Goal: Obtain resource: Obtain resource

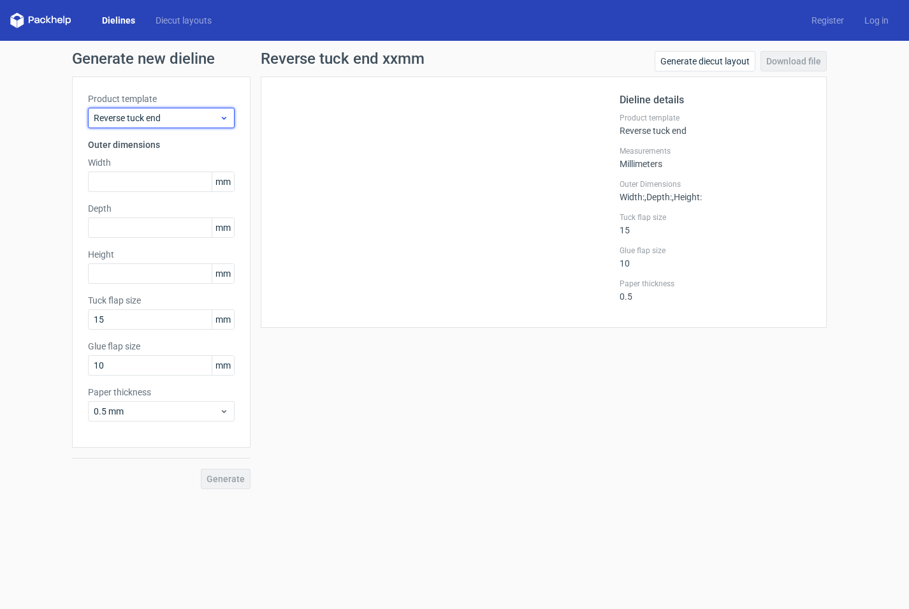
click at [136, 120] on span "Reverse tuck end" at bounding box center [157, 118] width 126 height 13
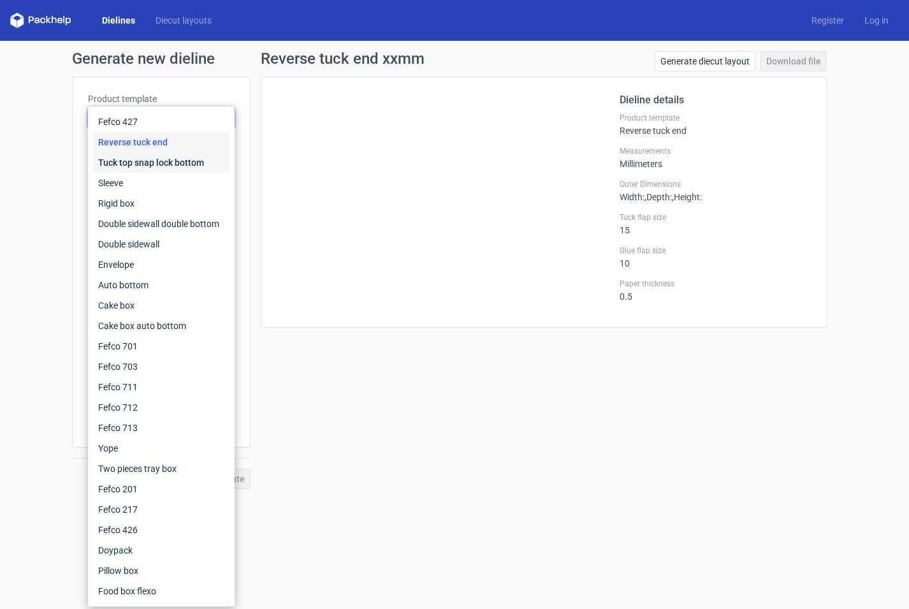
click at [129, 160] on div "Tuck top snap lock bottom" at bounding box center [161, 162] width 136 height 20
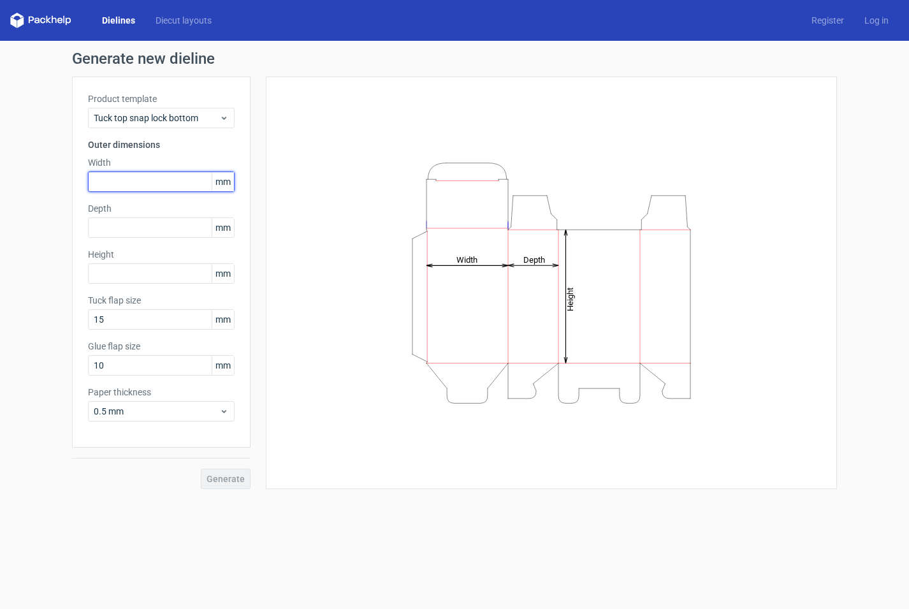
click at [125, 180] on input "text" at bounding box center [161, 181] width 147 height 20
type input "110"
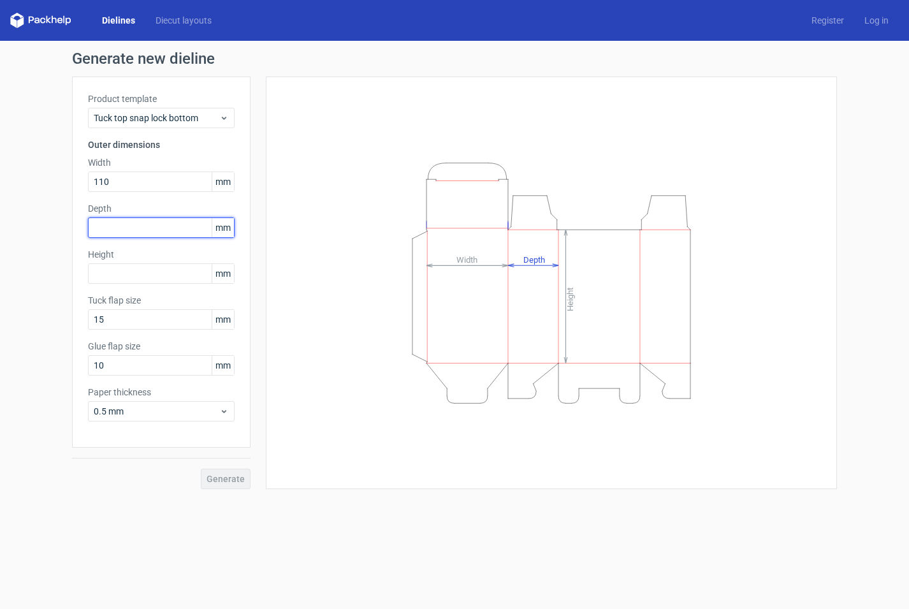
click at [155, 231] on input "text" at bounding box center [161, 227] width 147 height 20
type input "70"
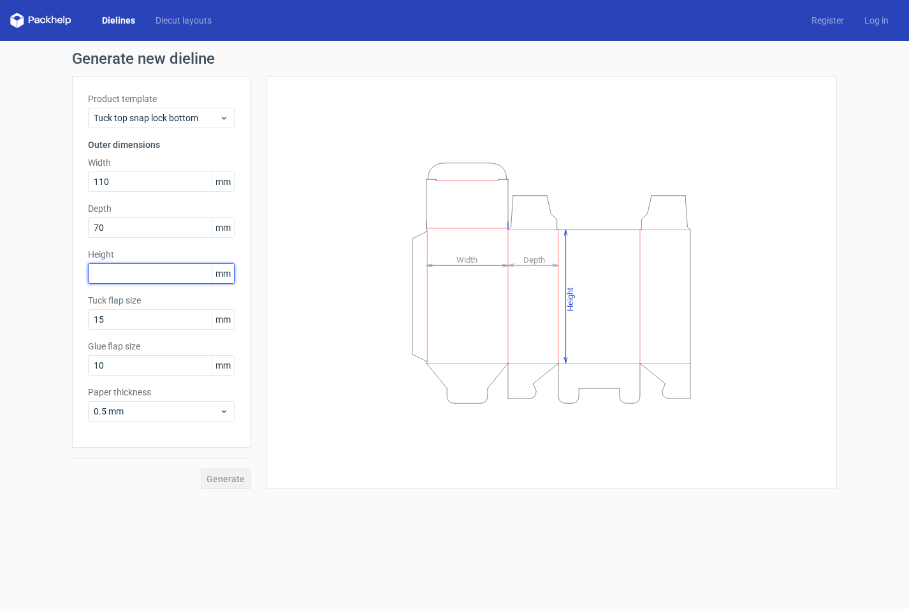
click at [180, 280] on input "text" at bounding box center [161, 273] width 147 height 20
type input "115"
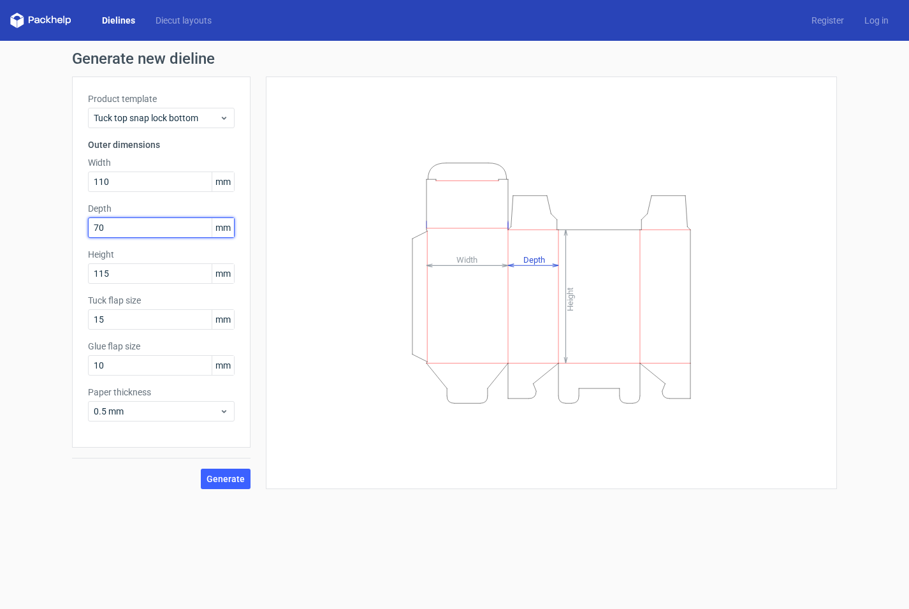
click at [185, 227] on input "70" at bounding box center [161, 227] width 147 height 20
click at [221, 475] on span "Generate" at bounding box center [225, 478] width 38 height 9
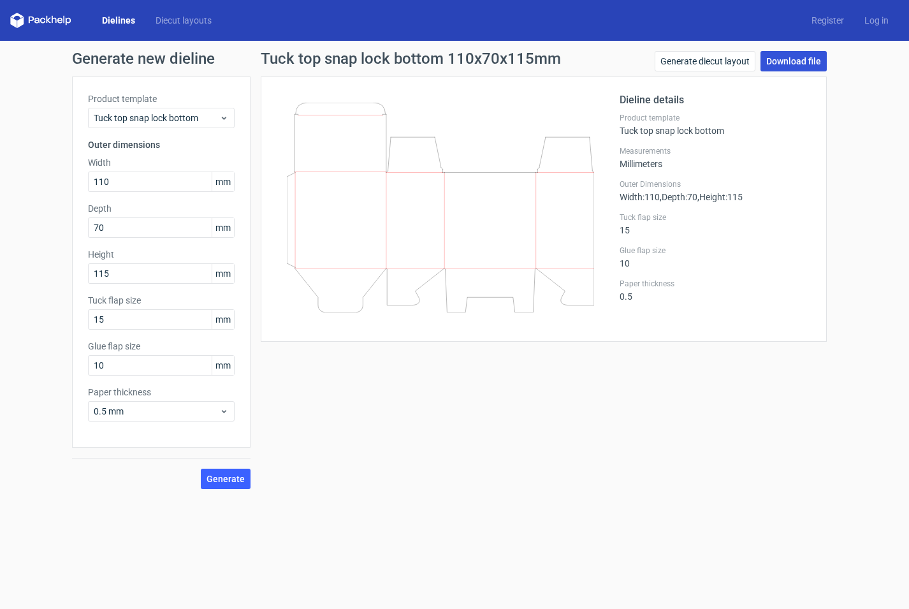
click at [795, 61] on link "Download file" at bounding box center [793, 61] width 66 height 20
